Goal: Find specific page/section: Find specific page/section

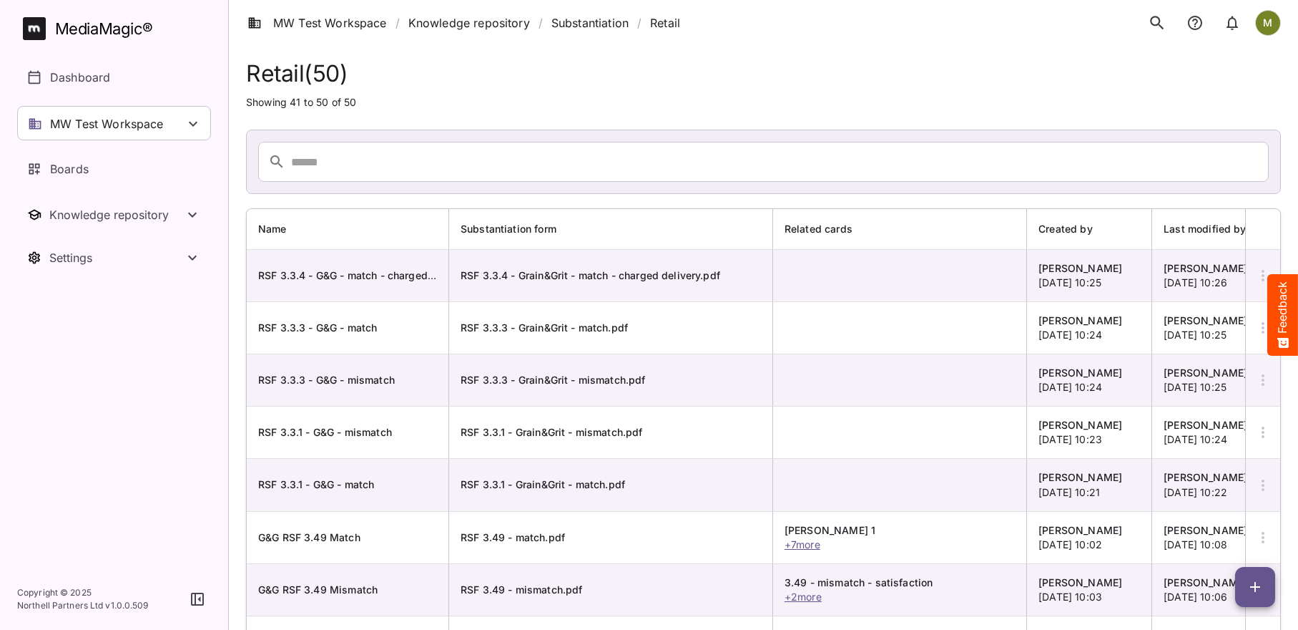
click at [73, 215] on div "Knowledge repository" at bounding box center [116, 214] width 134 height 14
click at [89, 333] on p "Sidekicks" at bounding box center [76, 331] width 52 height 17
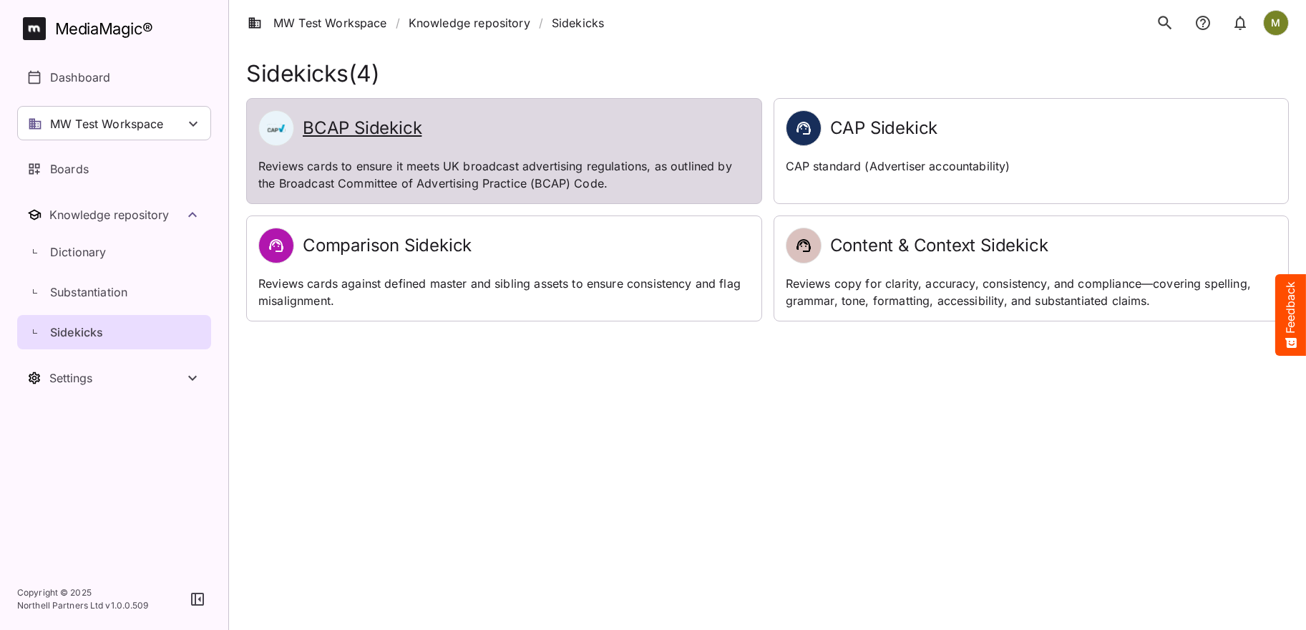
click at [386, 130] on h2 "BCAP Sidekick" at bounding box center [362, 128] width 119 height 21
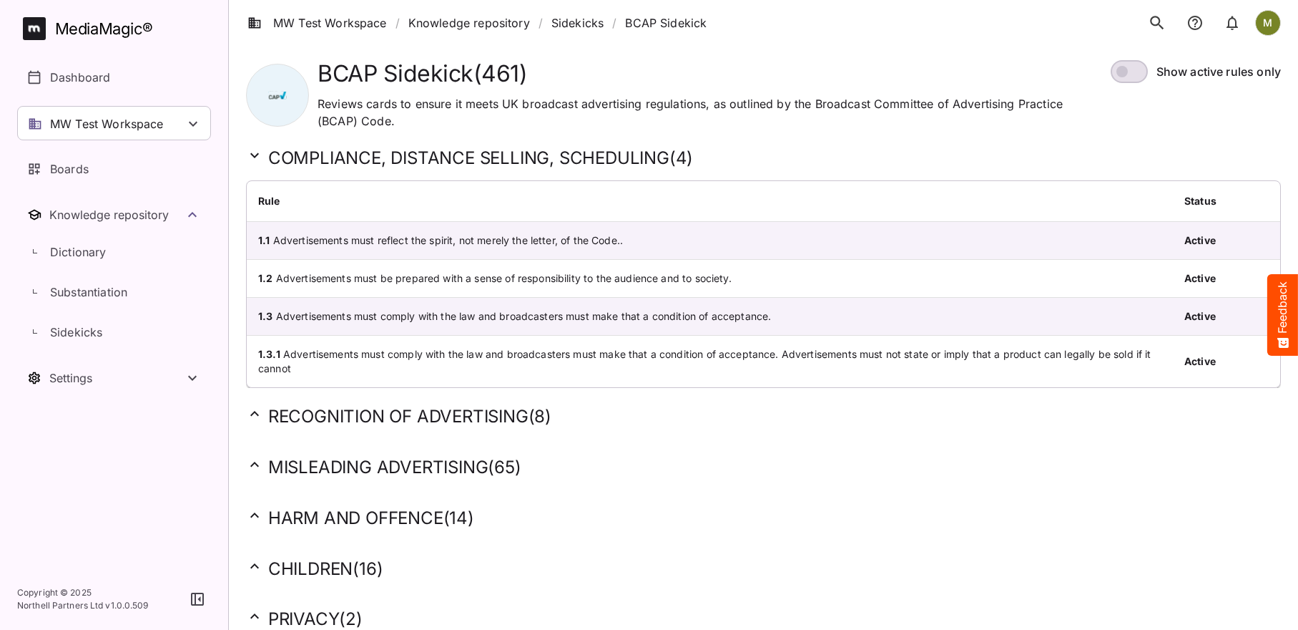
click at [391, 464] on h2 "MISLEADING ADVERTISING ( 65 )" at bounding box center [763, 467] width 1035 height 22
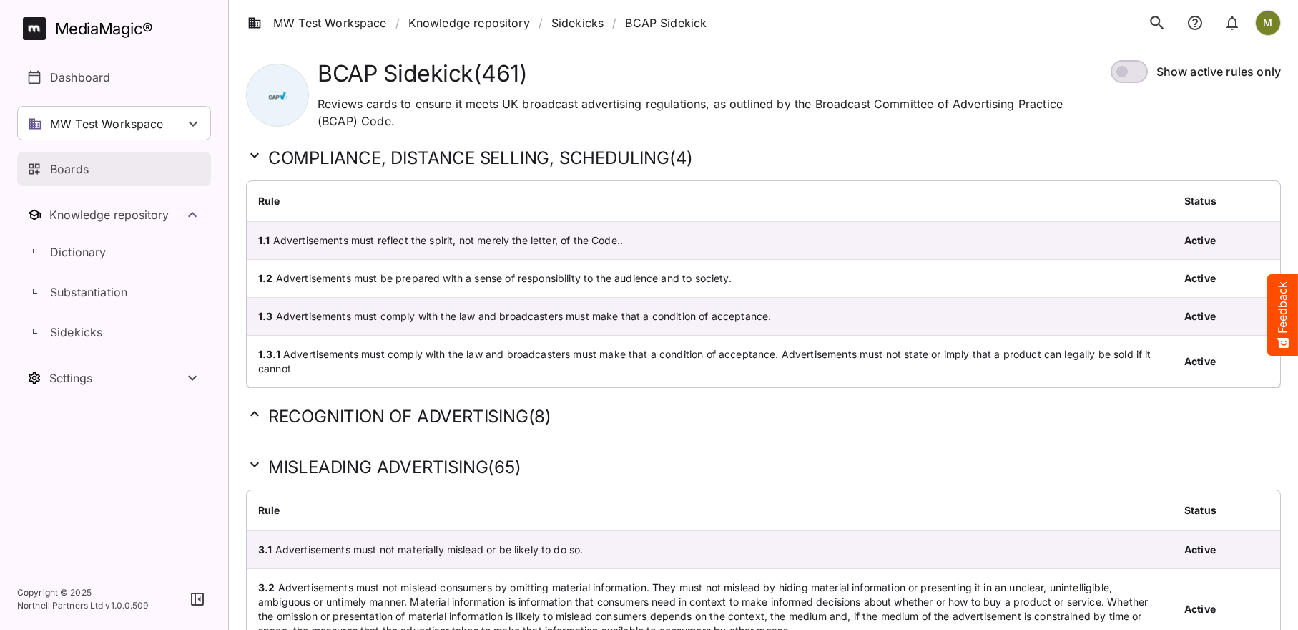
click at [55, 164] on p "Boards" at bounding box center [69, 168] width 39 height 17
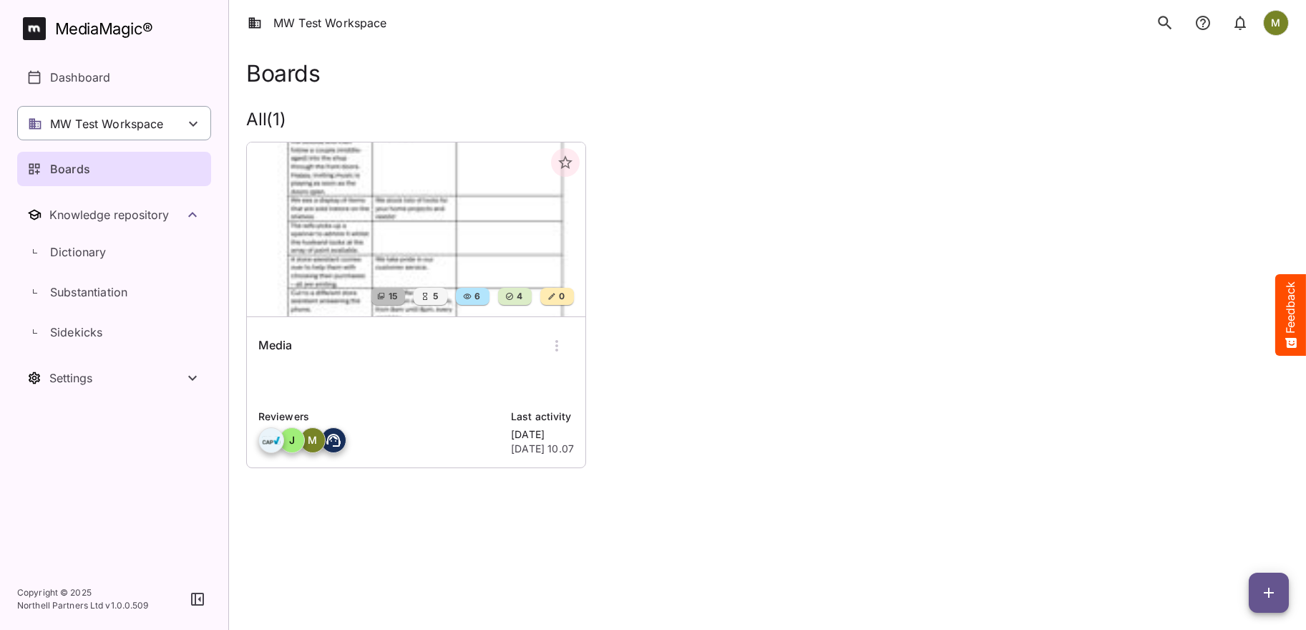
click at [75, 126] on p "MW Test Workspace" at bounding box center [107, 123] width 114 height 17
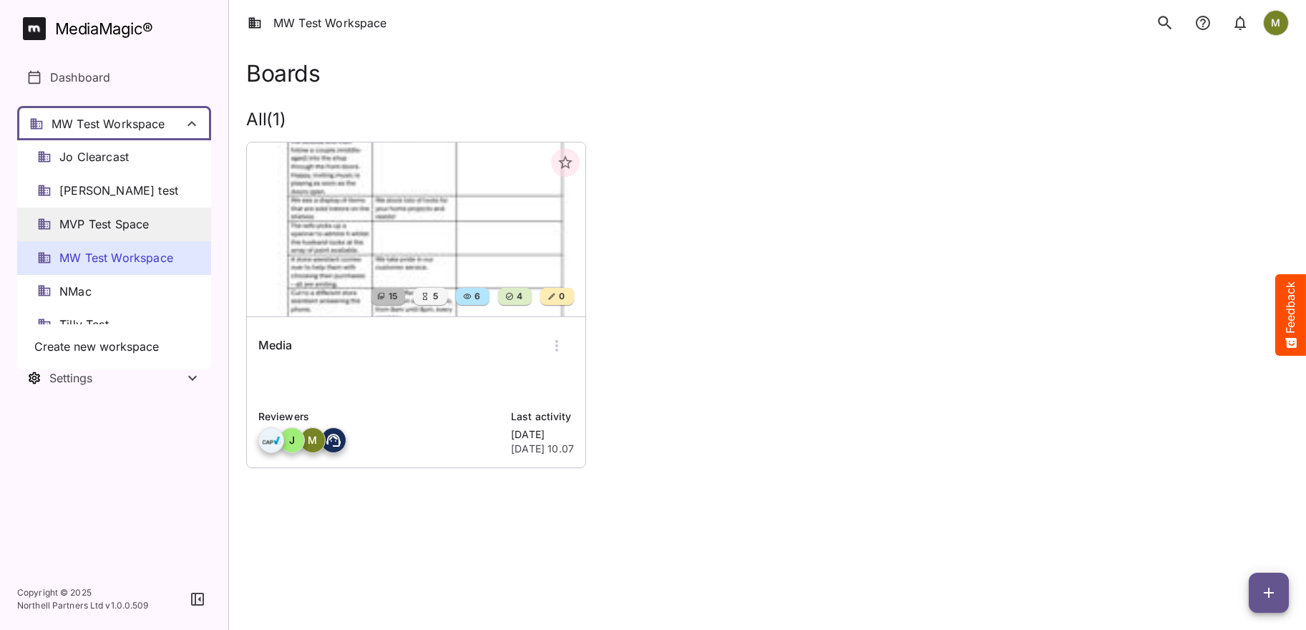
click at [80, 228] on span "MVP Test Space" at bounding box center [103, 224] width 89 height 16
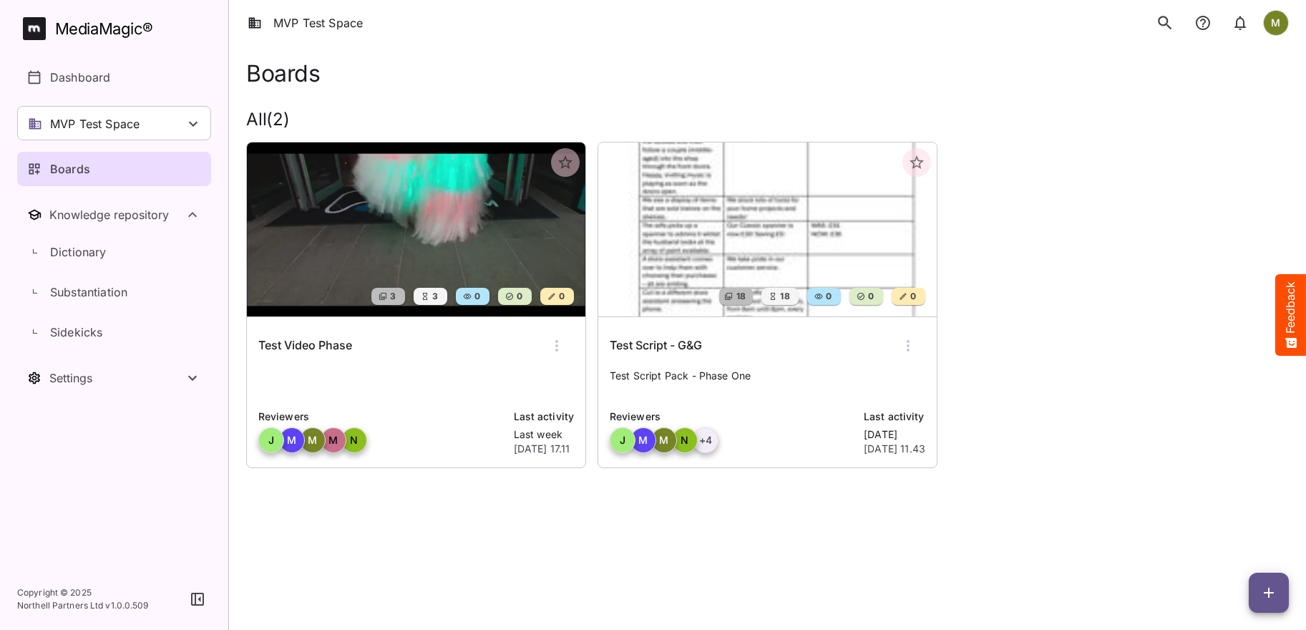
click at [760, 331] on div "Test Script - G&G" at bounding box center [767, 345] width 315 height 34
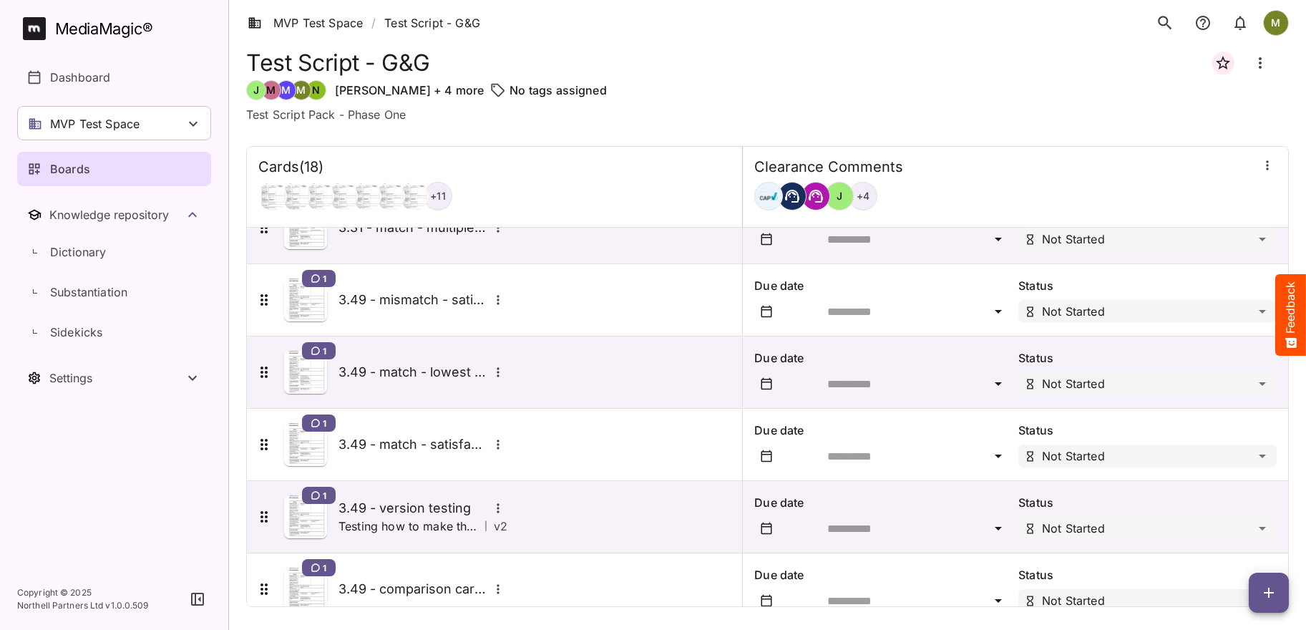
scroll to position [361, 0]
